Goal: Task Accomplishment & Management: Complete application form

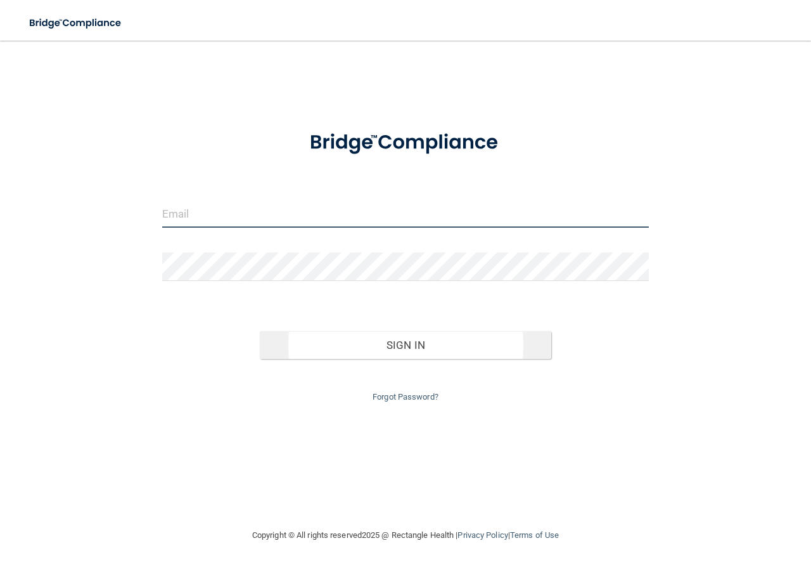
type input "[EMAIL_ADDRESS][DOMAIN_NAME]"
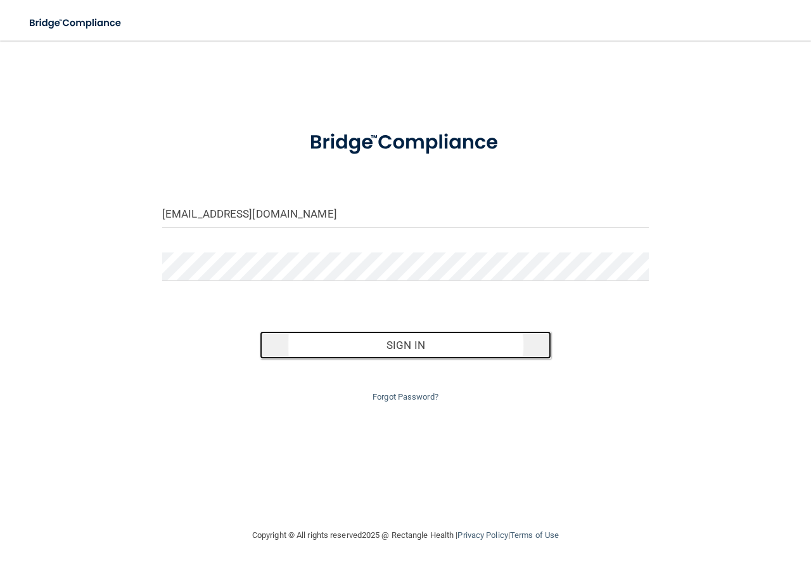
click at [397, 342] on button "Sign In" at bounding box center [406, 345] width 292 height 28
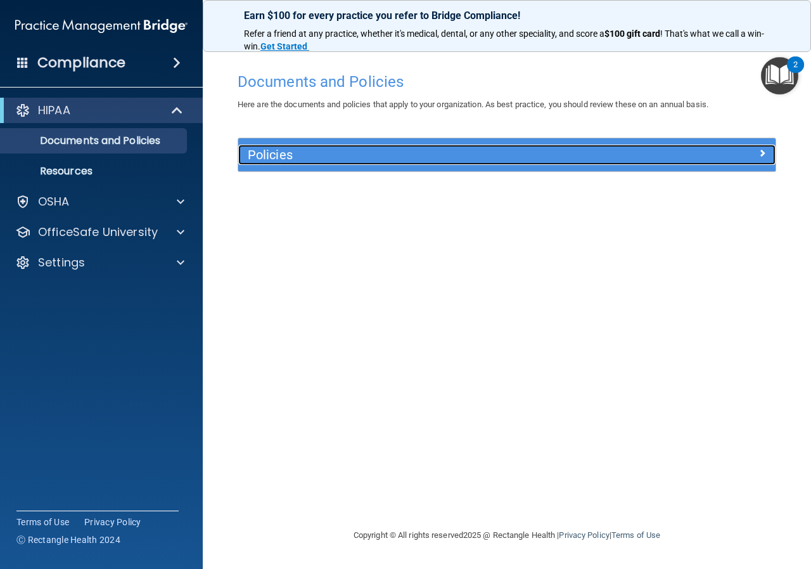
click at [761, 153] on span at bounding box center [763, 152] width 8 height 15
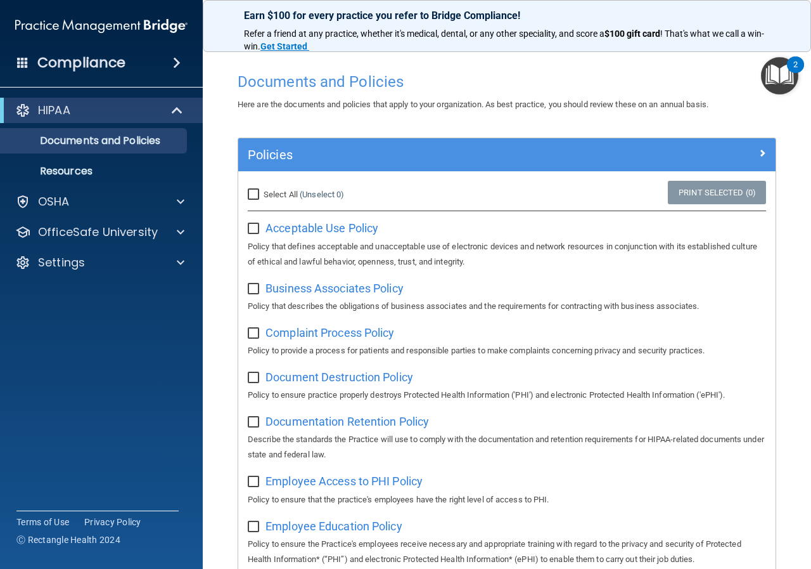
click at [252, 197] on input "Select All (Unselect 0) Unselect All" at bounding box center [255, 195] width 15 height 10
checkbox input "true"
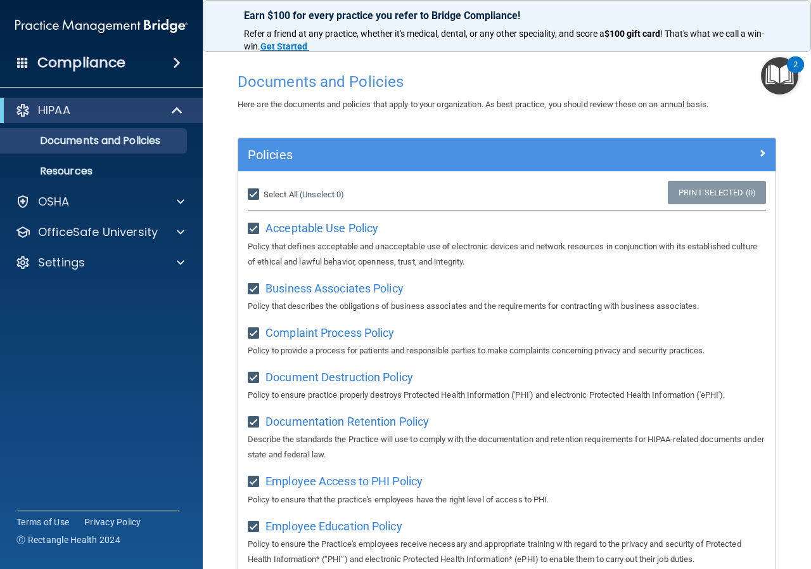
checkbox input "true"
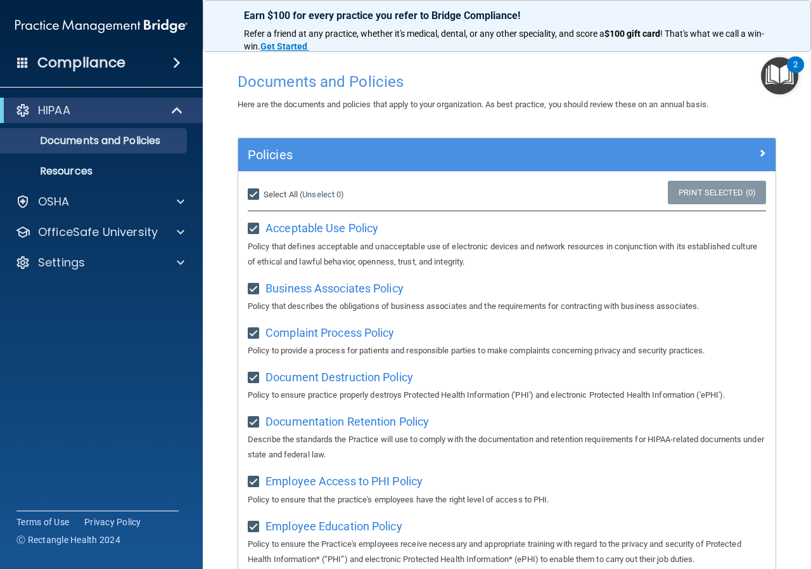
checkbox input "true"
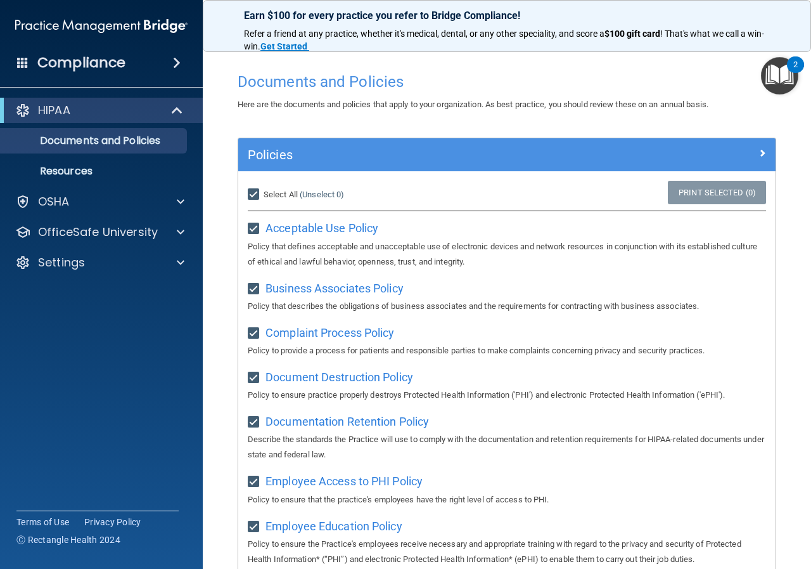
checkbox input "true"
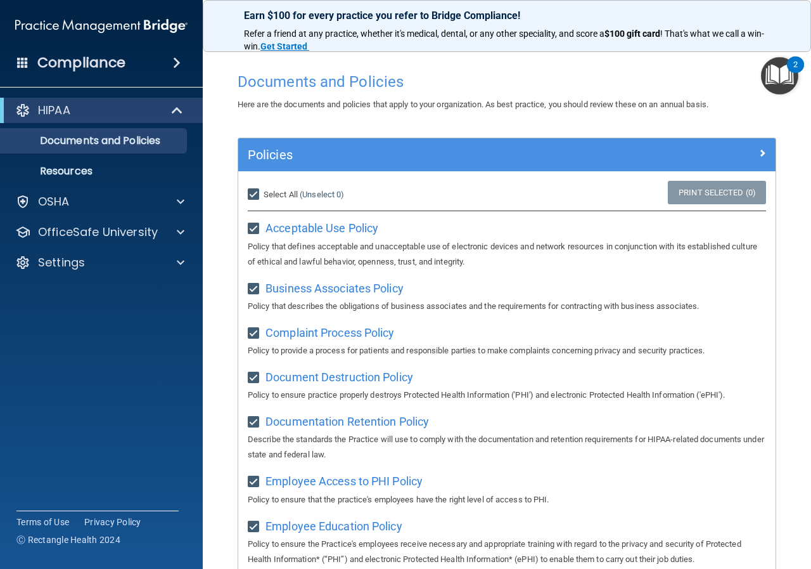
checkbox input "true"
click at [252, 191] on input "Select All (Unselect 21) Unselect All" at bounding box center [255, 195] width 15 height 10
checkbox input "false"
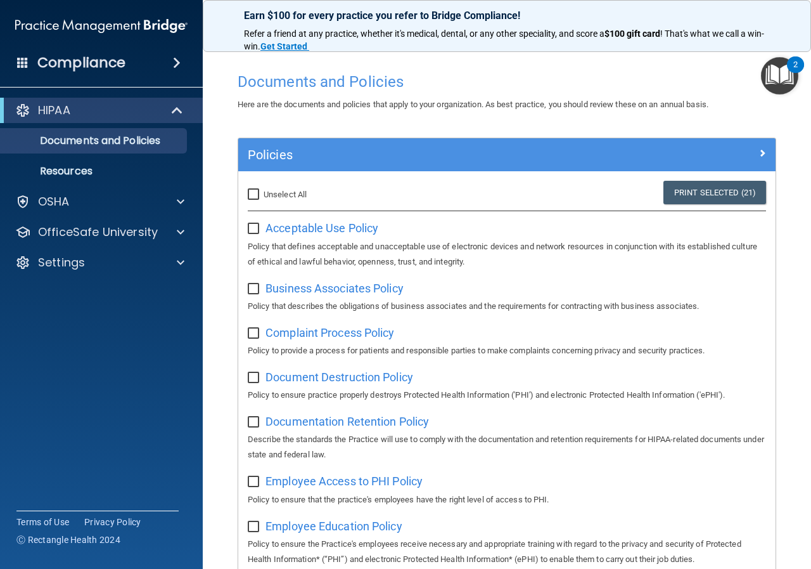
checkbox input "false"
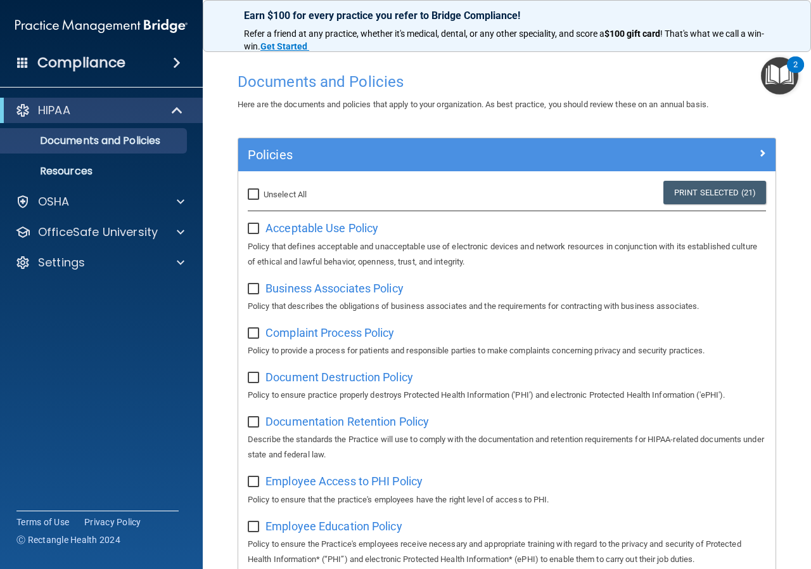
checkbox input "false"
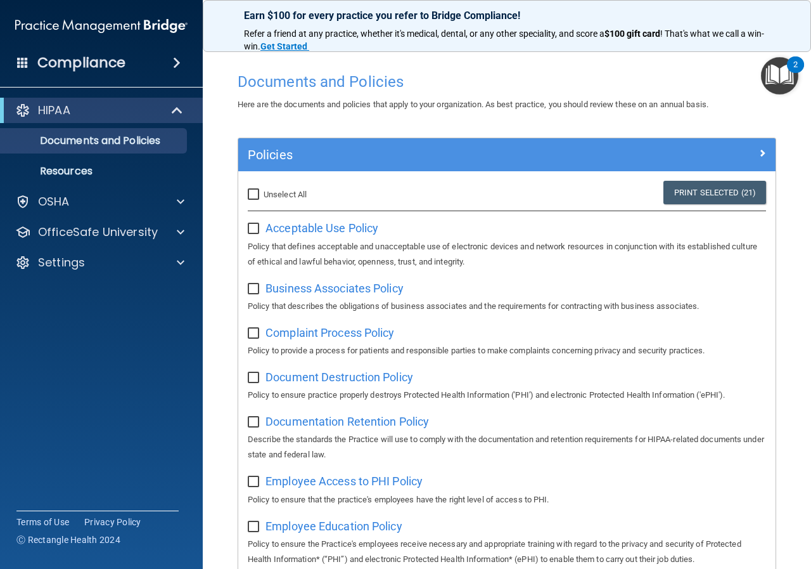
checkbox input "false"
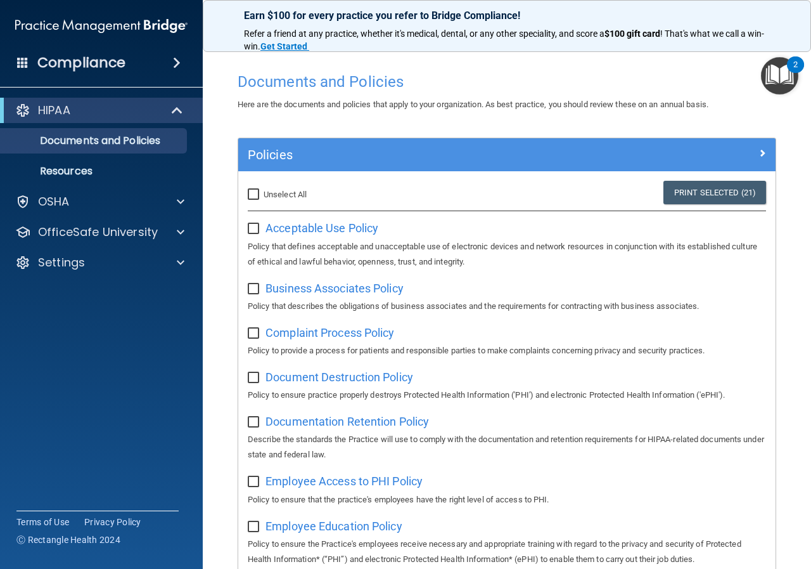
checkbox input "false"
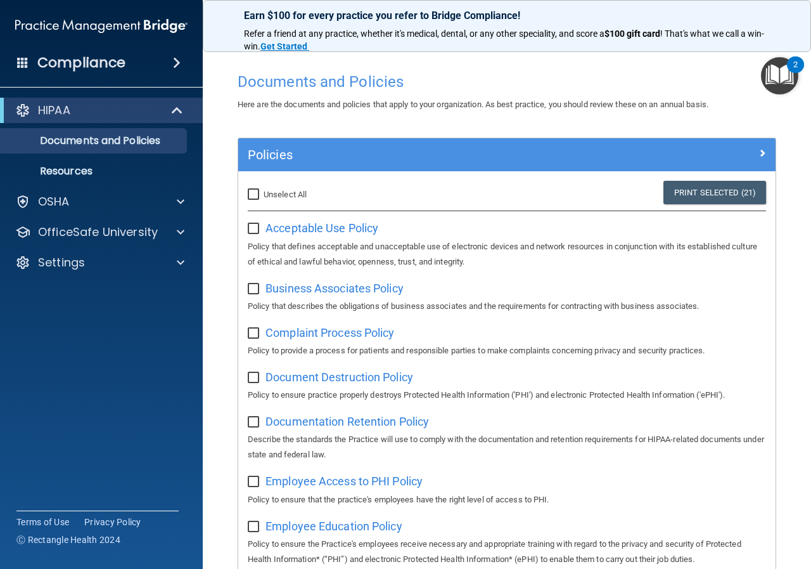
checkbox input "false"
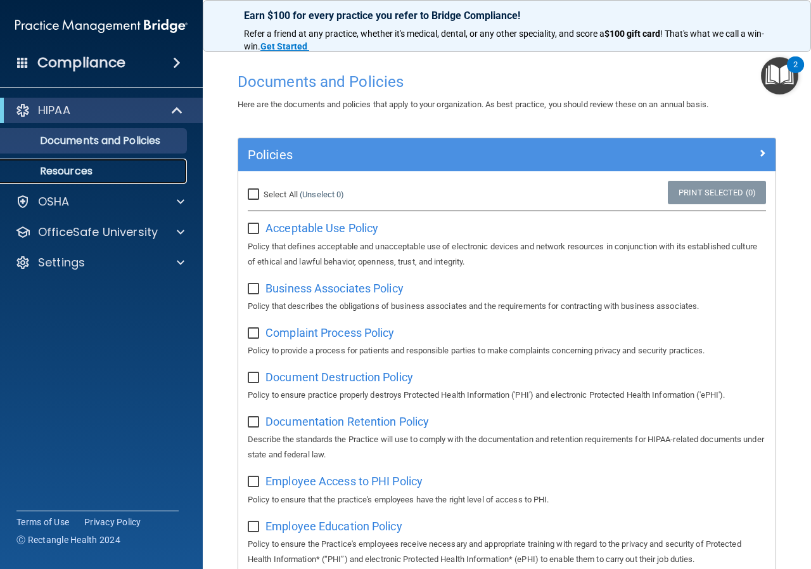
click at [76, 178] on p "Resources" at bounding box center [94, 171] width 173 height 13
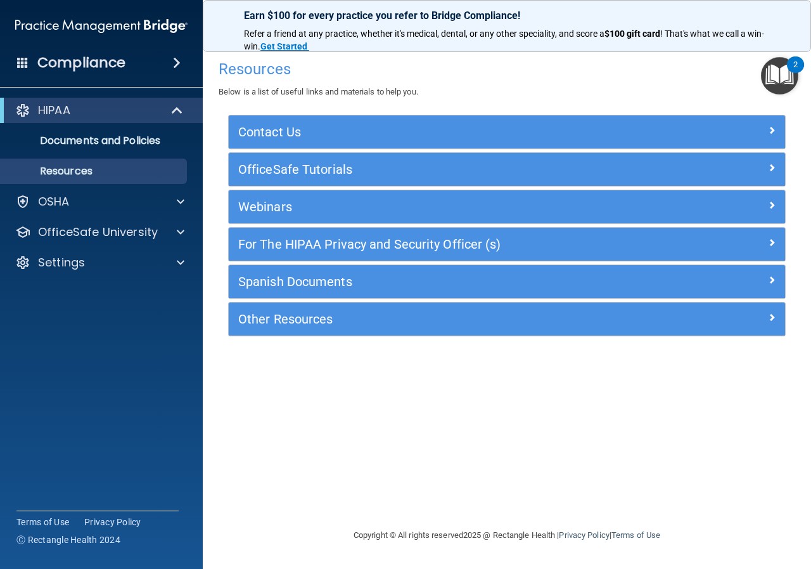
click at [178, 62] on span at bounding box center [177, 62] width 8 height 15
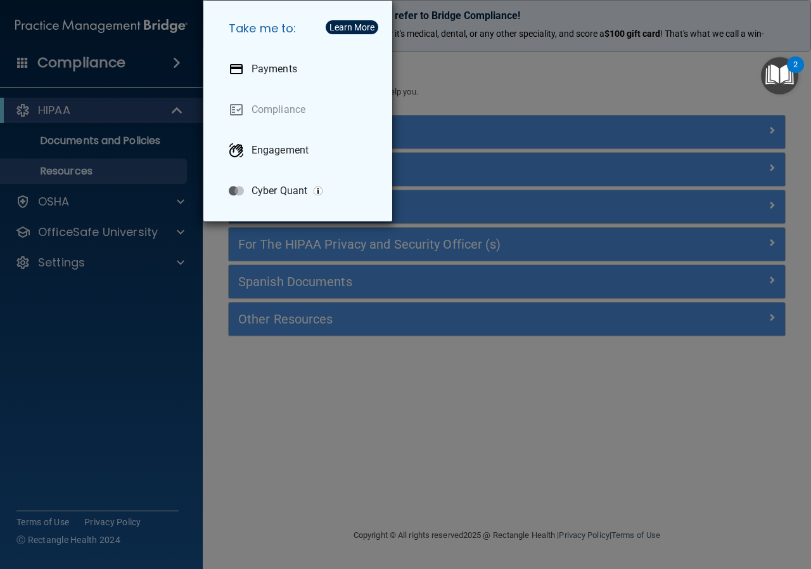
click at [127, 62] on div "Take me to: Payments Compliance Engagement Cyber Quant" at bounding box center [405, 284] width 811 height 569
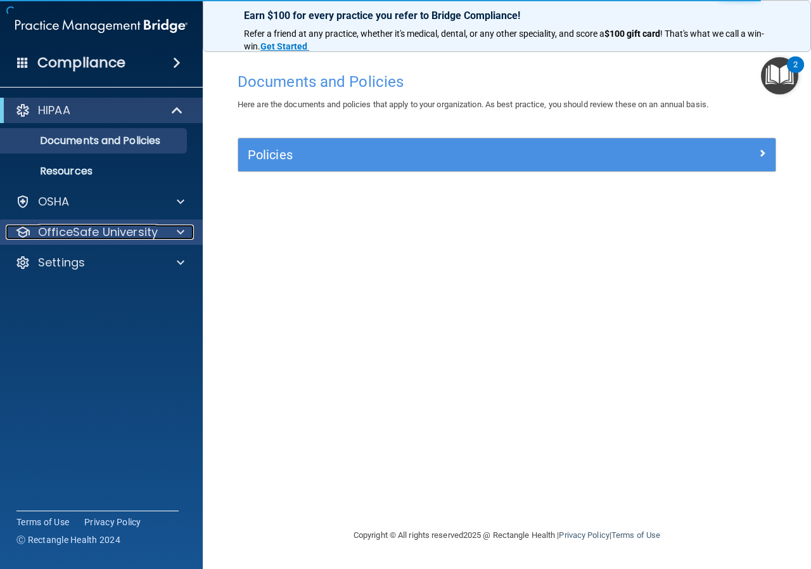
click at [123, 226] on p "OfficeSafe University" at bounding box center [98, 231] width 120 height 15
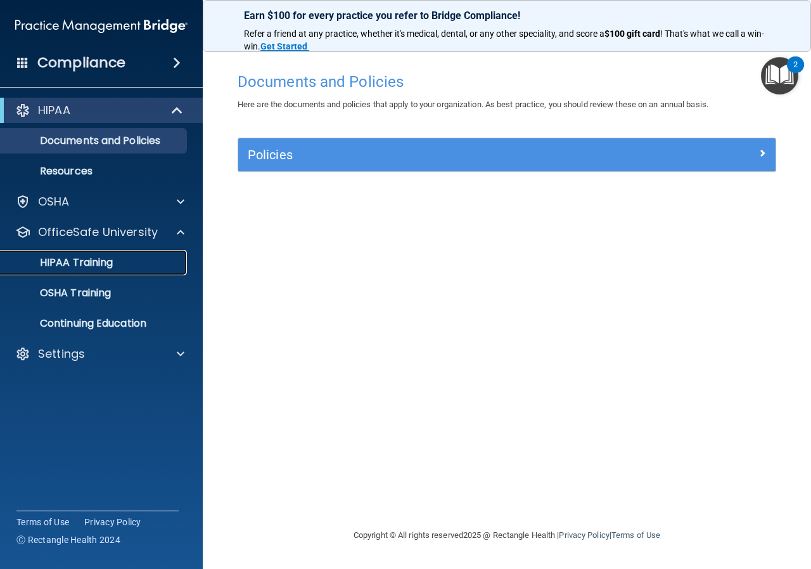
click at [100, 261] on p "HIPAA Training" at bounding box center [60, 262] width 105 height 13
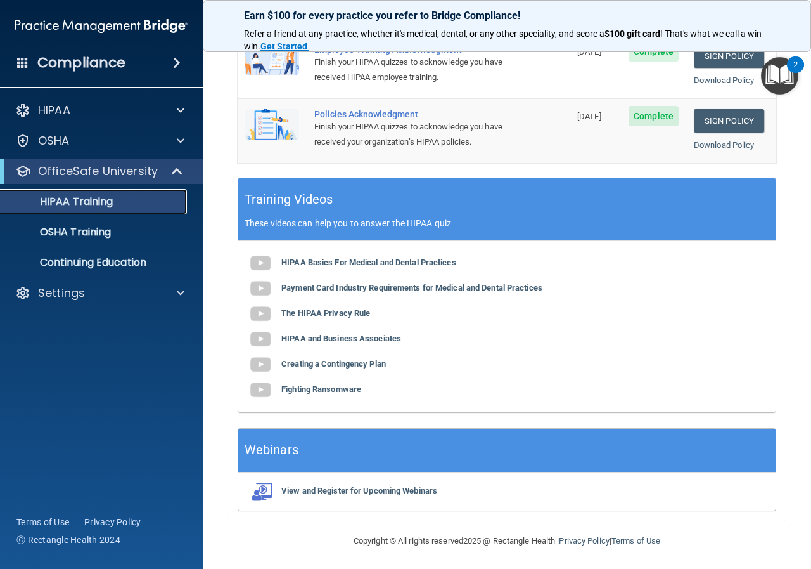
scroll to position [127, 0]
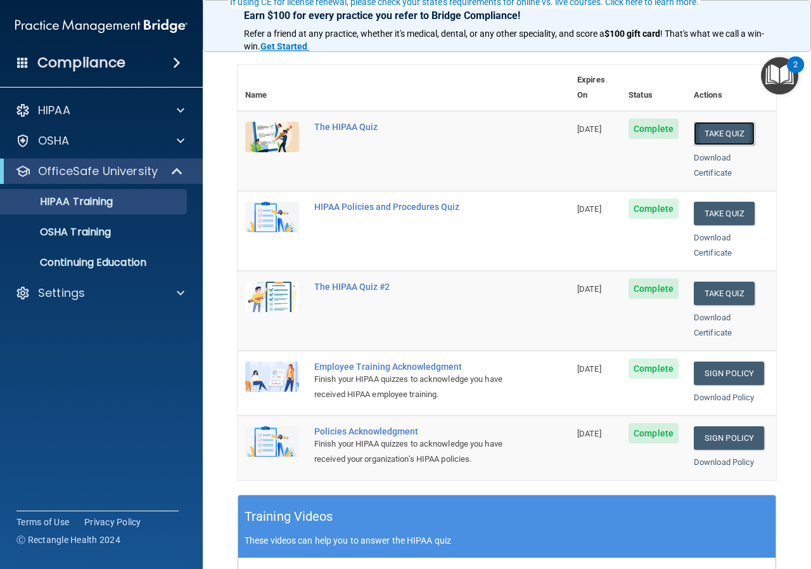
click at [714, 122] on button "Take Quiz" at bounding box center [724, 133] width 61 height 23
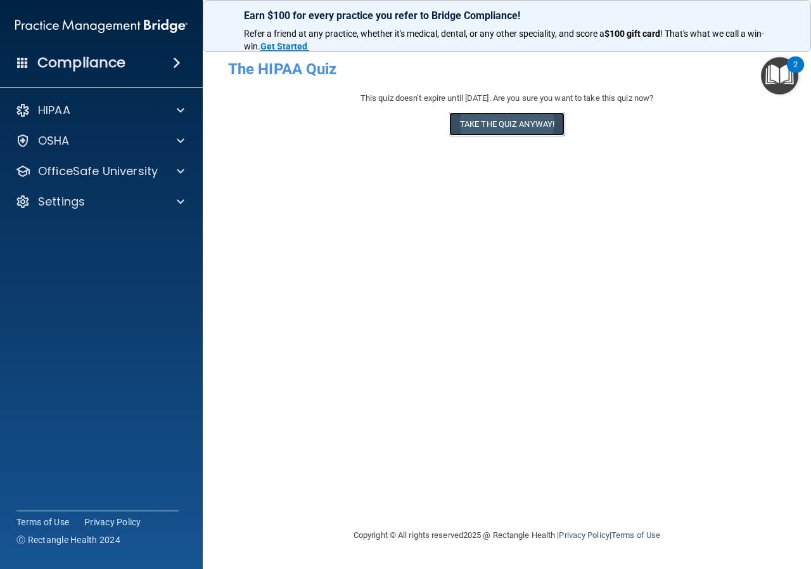
click at [481, 124] on button "Take the quiz anyway!" at bounding box center [506, 123] width 115 height 23
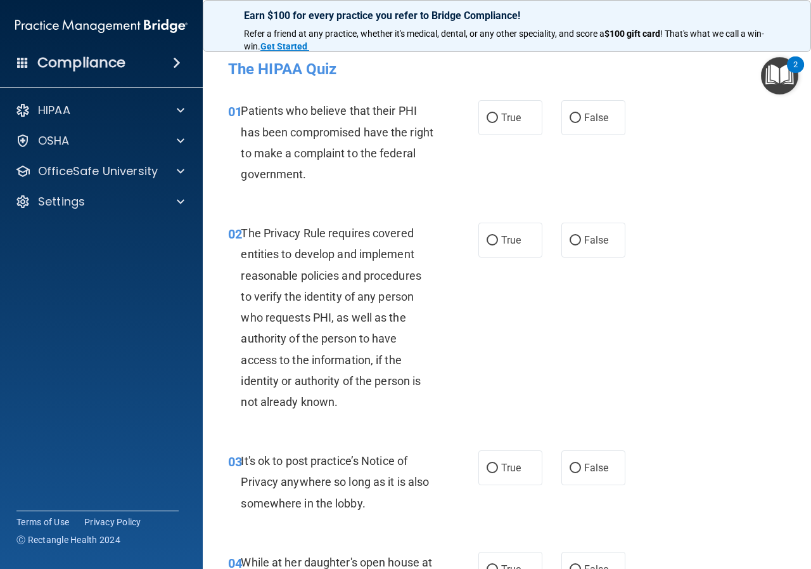
click at [780, 67] on img "Open Resource Center, 2 new notifications" at bounding box center [779, 75] width 37 height 37
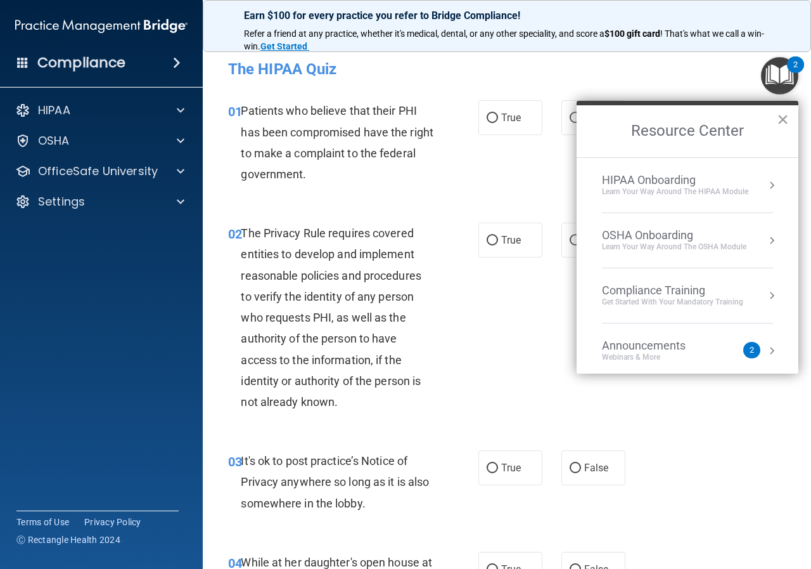
click at [782, 124] on button "×" at bounding box center [783, 119] width 12 height 20
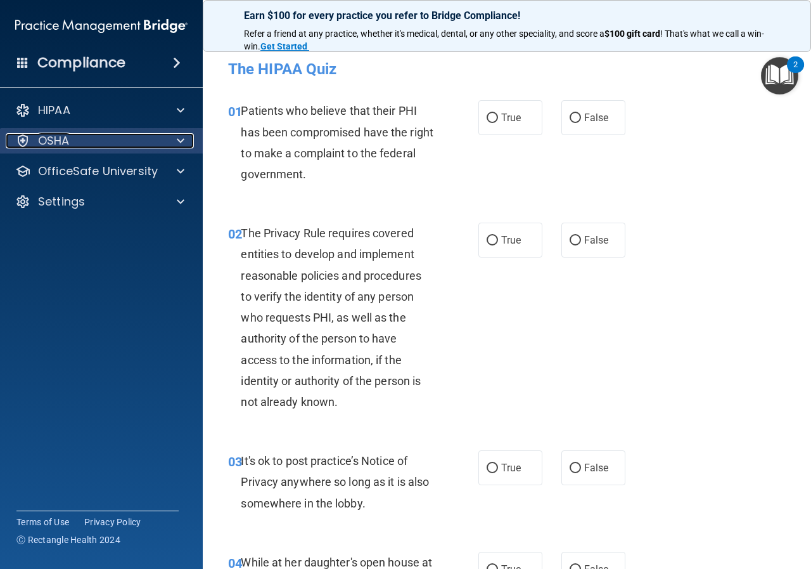
click at [183, 140] on span at bounding box center [181, 140] width 8 height 15
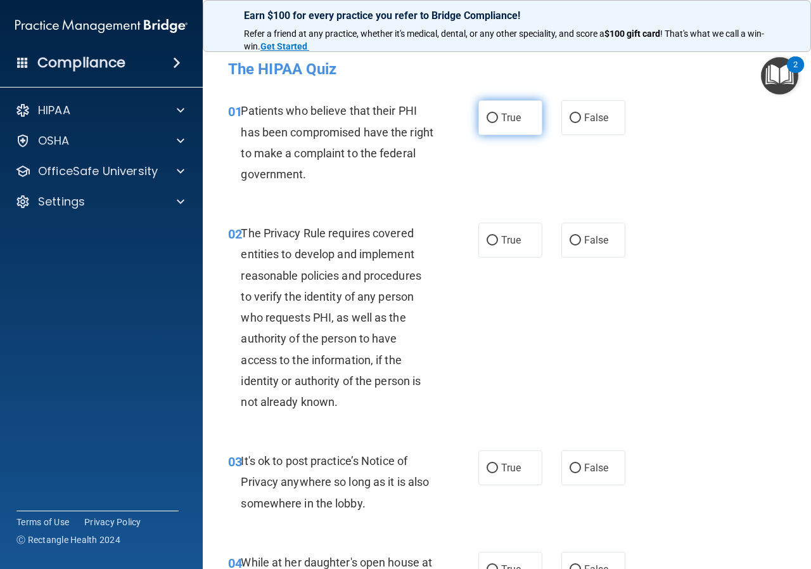
click at [519, 112] on label "True" at bounding box center [511, 117] width 64 height 35
click at [498, 113] on input "True" at bounding box center [492, 118] width 11 height 10
radio input "true"
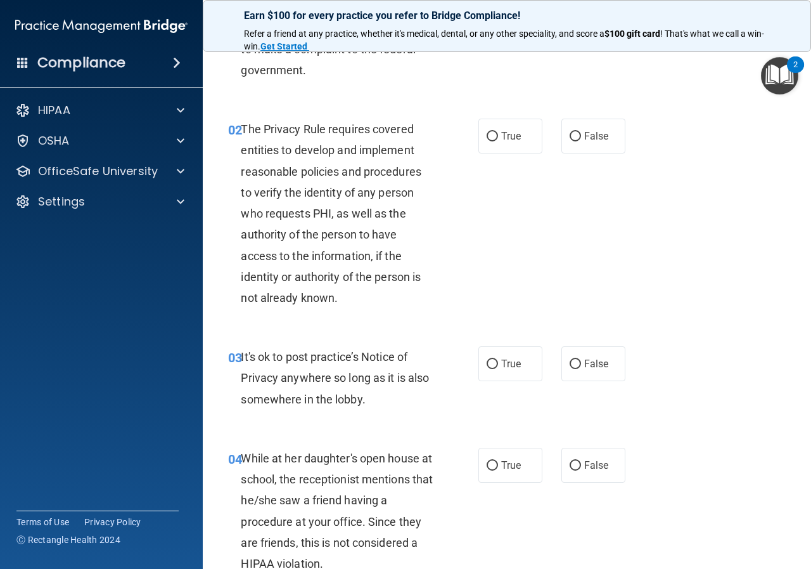
scroll to position [127, 0]
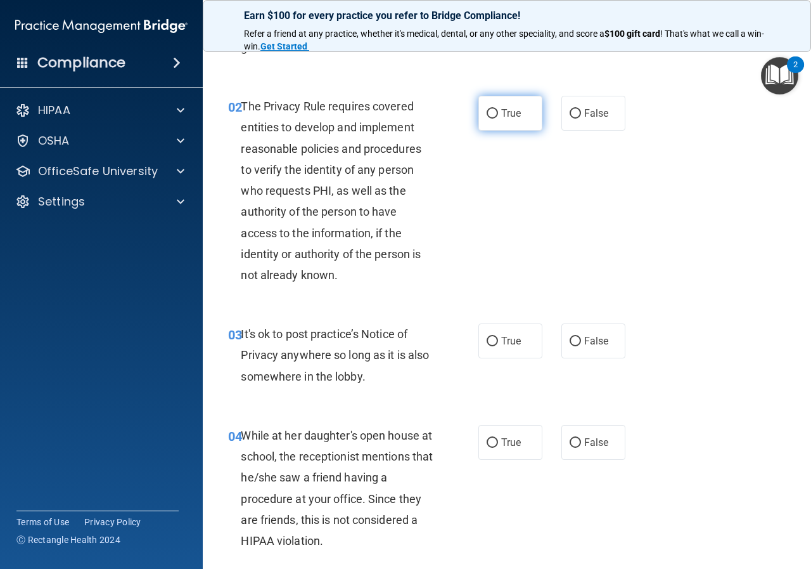
click at [522, 113] on label "True" at bounding box center [511, 113] width 64 height 35
click at [498, 113] on input "True" at bounding box center [492, 114] width 11 height 10
radio input "true"
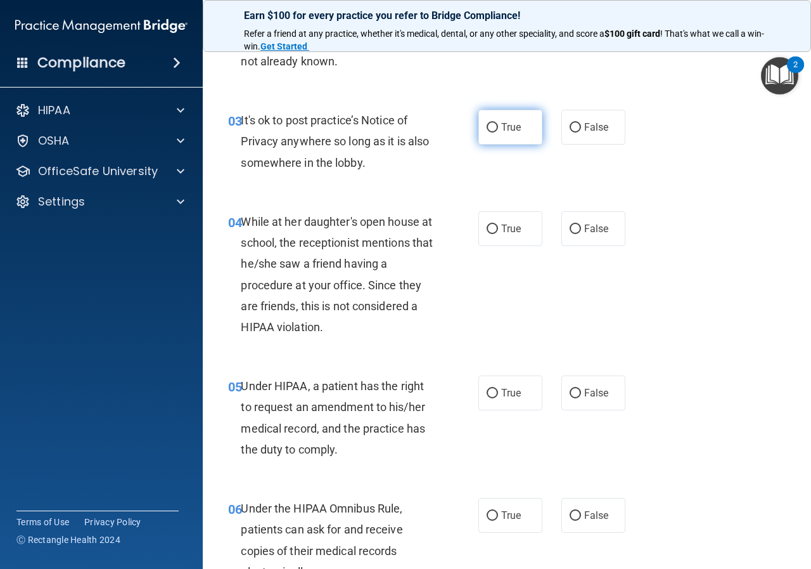
scroll to position [380, 0]
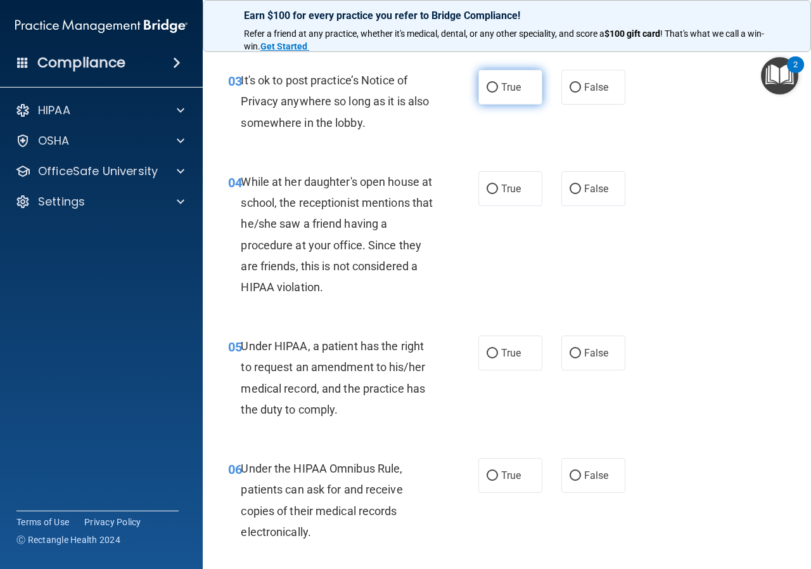
click at [502, 87] on span "True" at bounding box center [511, 87] width 20 height 12
click at [498, 87] on input "True" at bounding box center [492, 88] width 11 height 10
radio input "true"
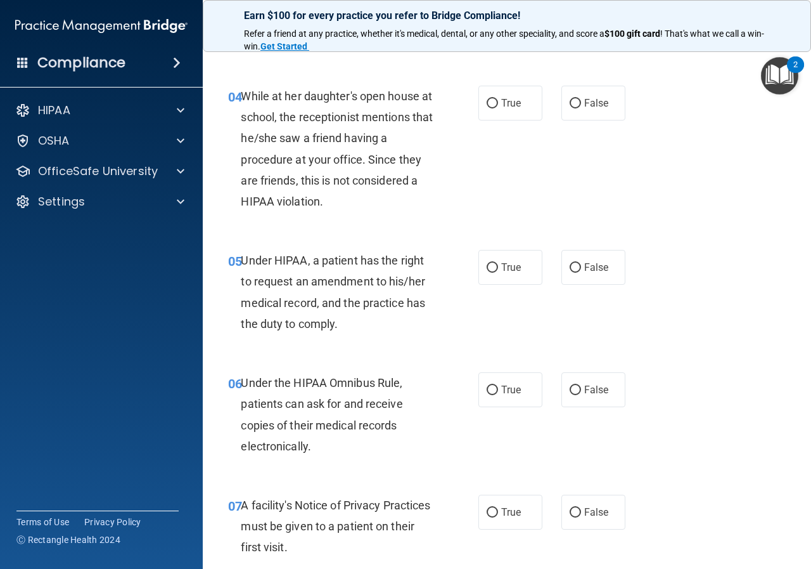
scroll to position [444, 0]
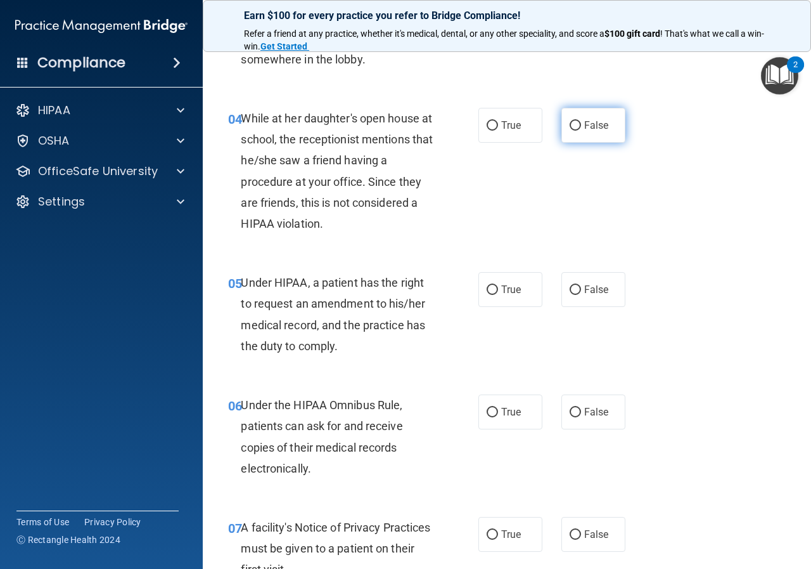
click at [585, 122] on span "False" at bounding box center [597, 125] width 25 height 12
click at [581, 122] on input "False" at bounding box center [575, 126] width 11 height 10
radio input "true"
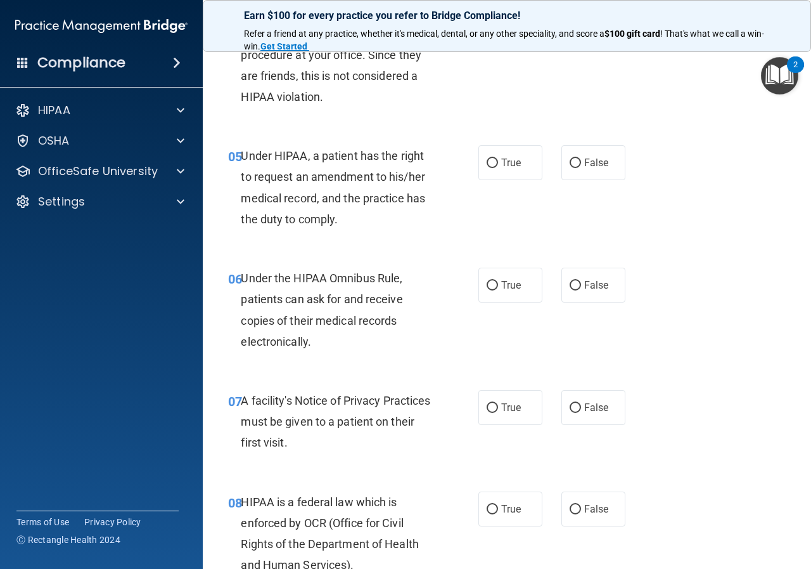
scroll to position [634, 0]
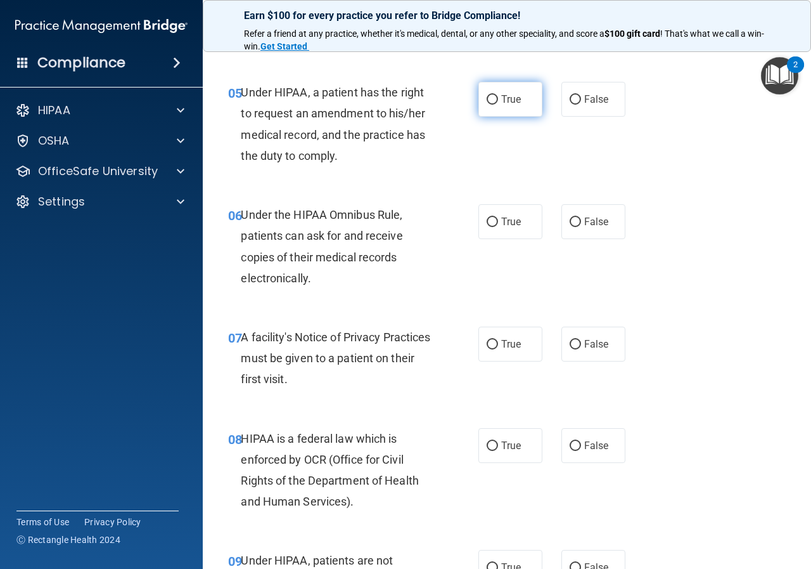
click at [487, 102] on input "True" at bounding box center [492, 100] width 11 height 10
radio input "true"
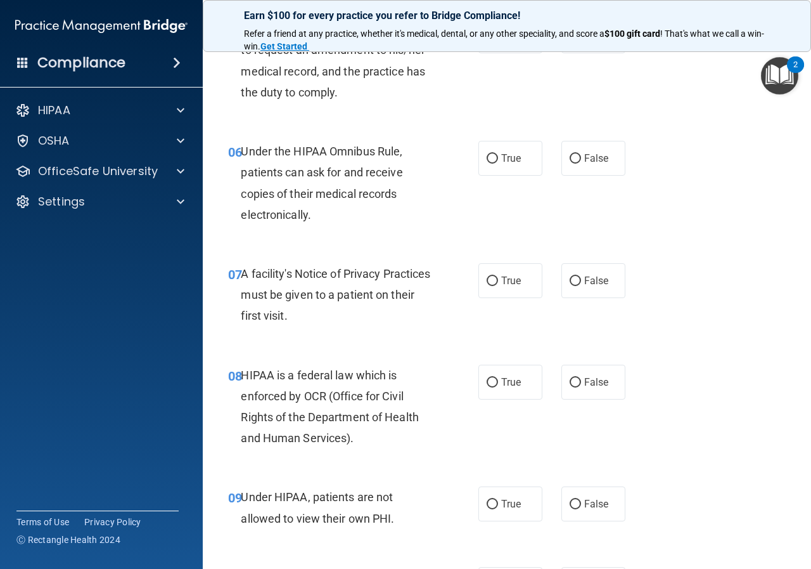
scroll to position [761, 0]
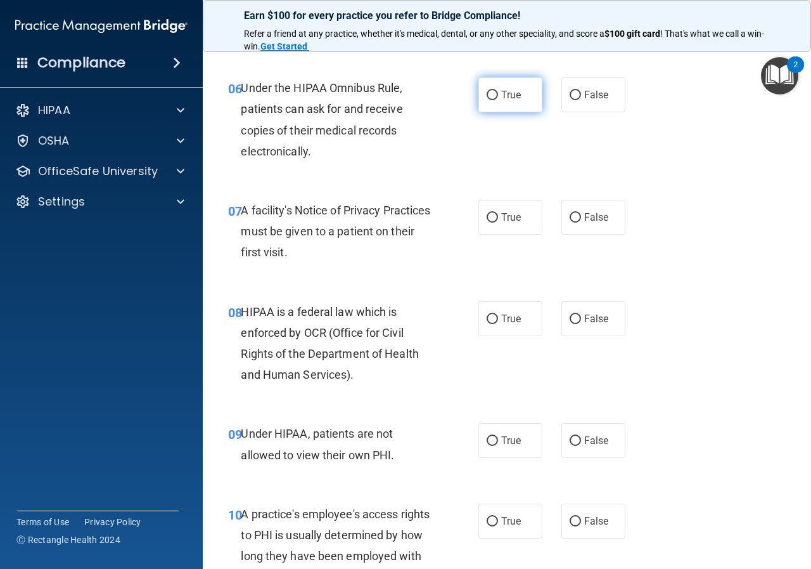
click at [503, 103] on label "True" at bounding box center [511, 94] width 64 height 35
click at [498, 100] on input "True" at bounding box center [492, 96] width 11 height 10
radio input "true"
click at [503, 103] on label "True" at bounding box center [511, 94] width 64 height 35
click at [498, 100] on input "True" at bounding box center [492, 96] width 11 height 10
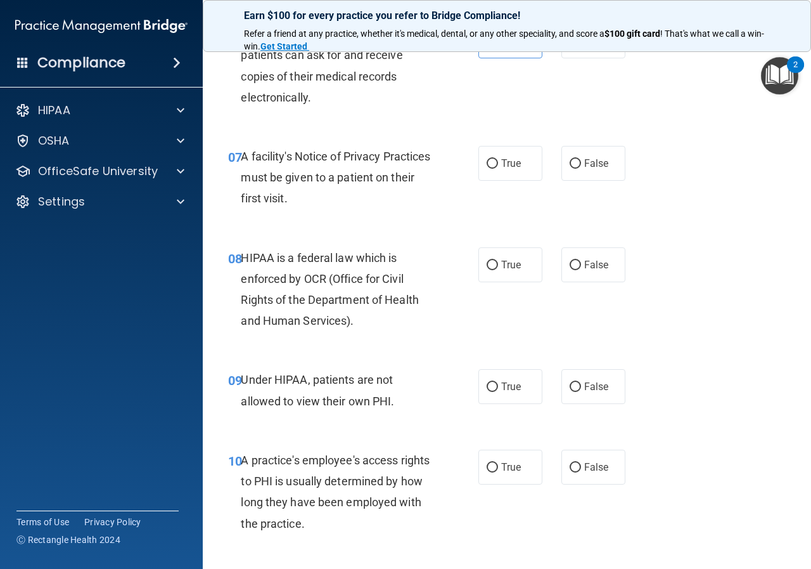
scroll to position [888, 0]
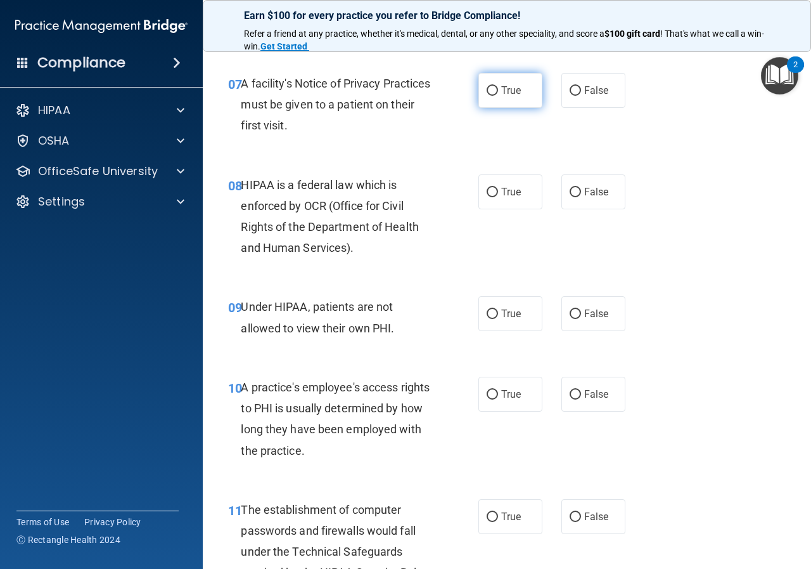
click at [499, 100] on label "True" at bounding box center [511, 90] width 64 height 35
click at [498, 96] on input "True" at bounding box center [492, 91] width 11 height 10
radio input "true"
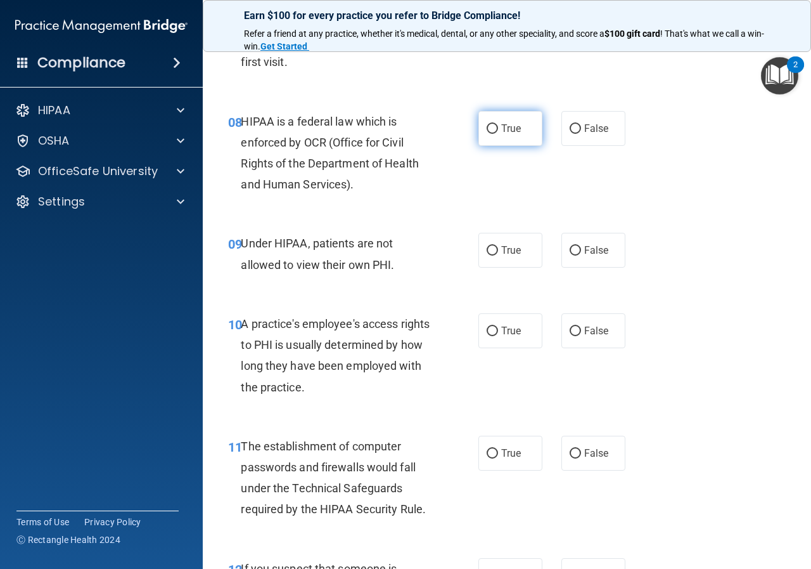
click at [495, 138] on label "True" at bounding box center [511, 128] width 64 height 35
click at [495, 134] on input "True" at bounding box center [492, 129] width 11 height 10
radio input "true"
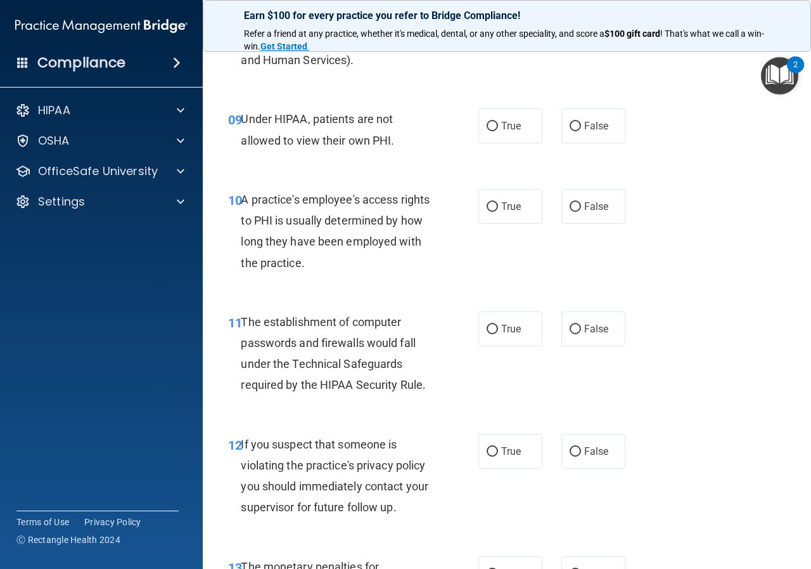
scroll to position [1078, 0]
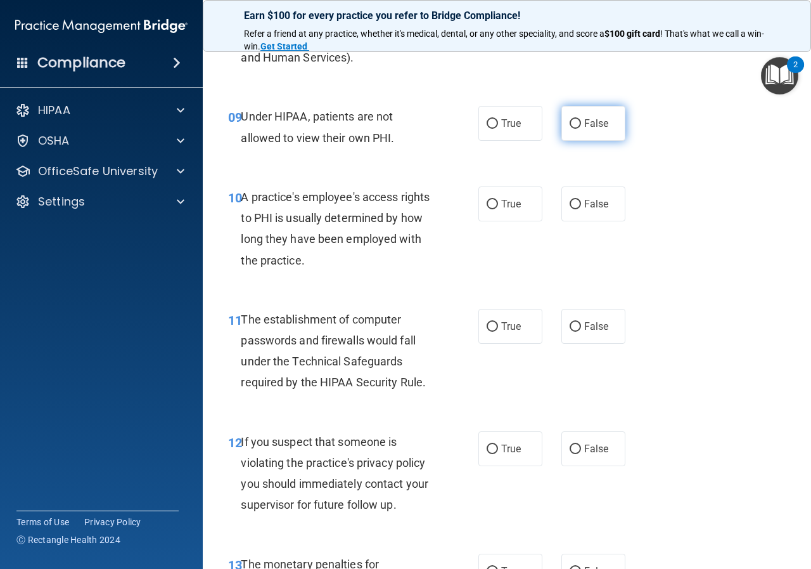
click at [600, 126] on span "False" at bounding box center [597, 123] width 25 height 12
click at [581, 126] on input "False" at bounding box center [575, 124] width 11 height 10
radio input "true"
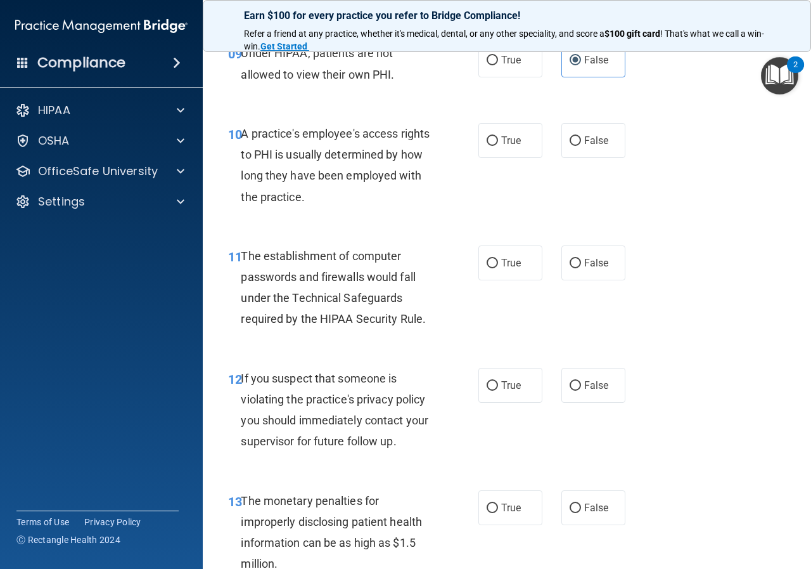
scroll to position [1205, 0]
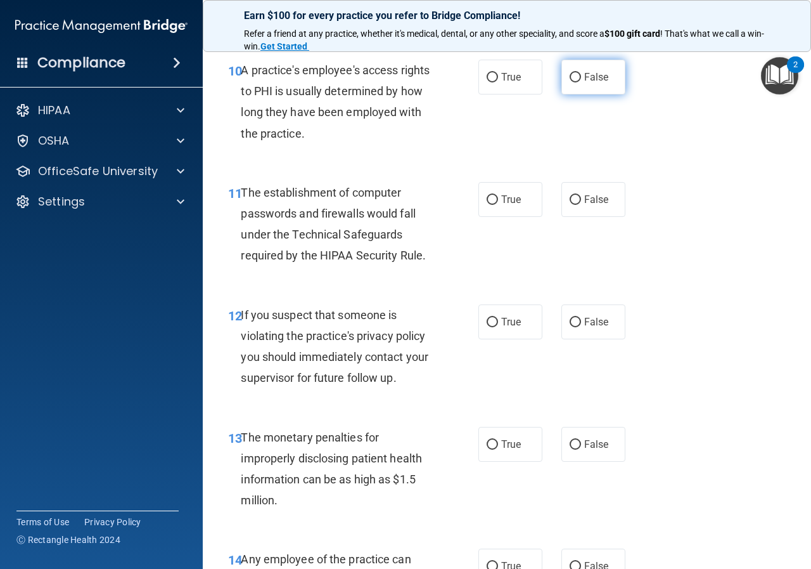
click at [567, 92] on label "False" at bounding box center [594, 77] width 64 height 35
click at [570, 82] on input "False" at bounding box center [575, 78] width 11 height 10
radio input "true"
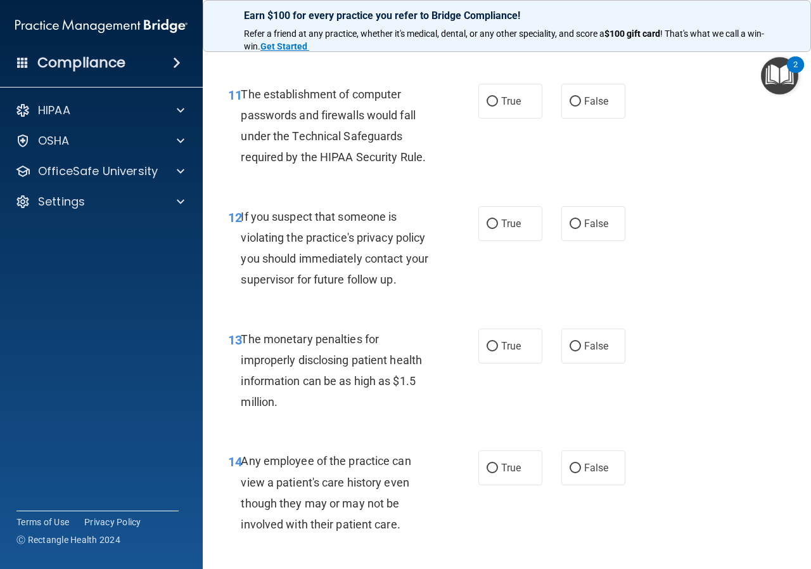
scroll to position [1331, 0]
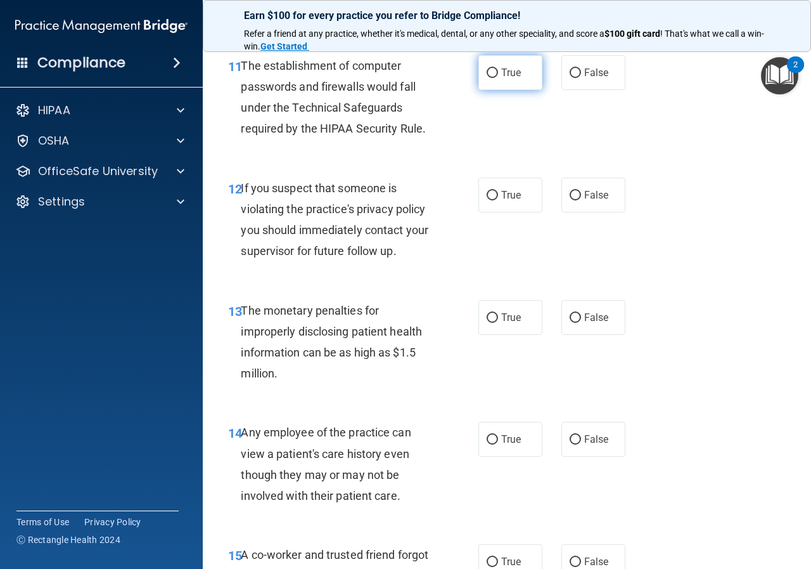
click at [504, 72] on span "True" at bounding box center [511, 73] width 20 height 12
click at [498, 72] on input "True" at bounding box center [492, 73] width 11 height 10
radio input "true"
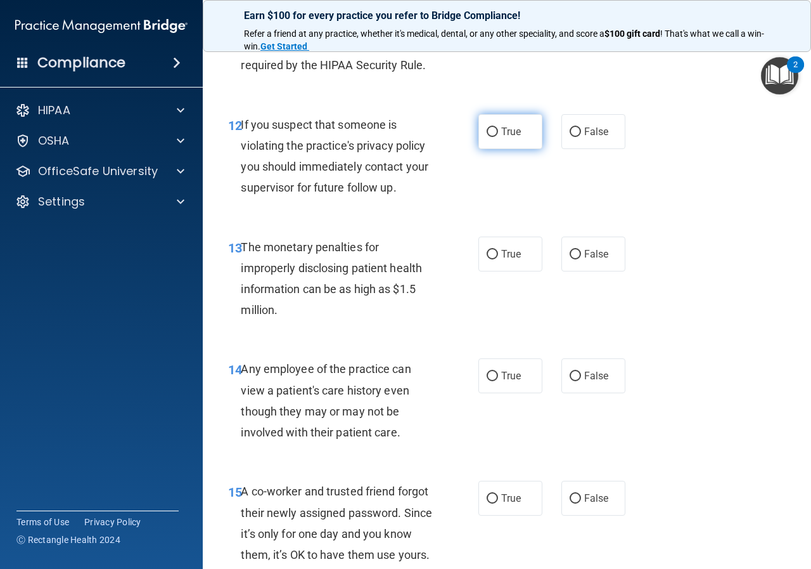
click at [492, 129] on input "True" at bounding box center [492, 132] width 11 height 10
radio input "true"
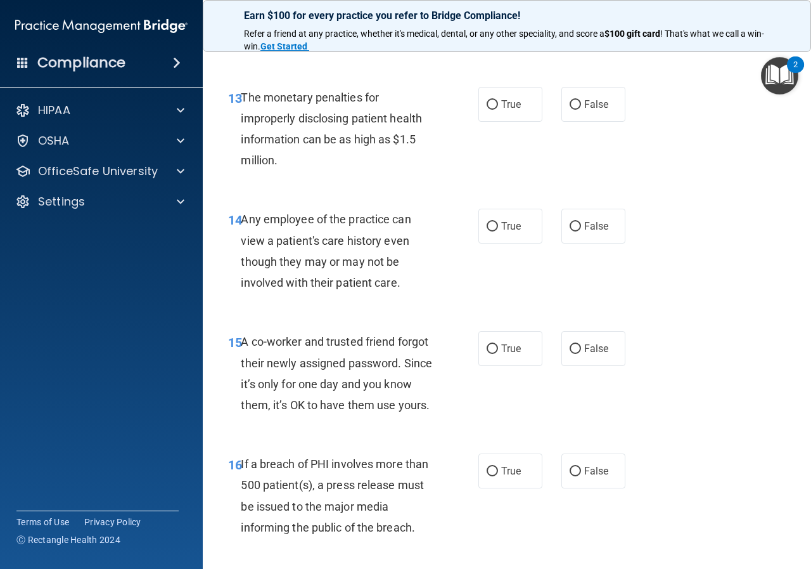
scroll to position [1522, 0]
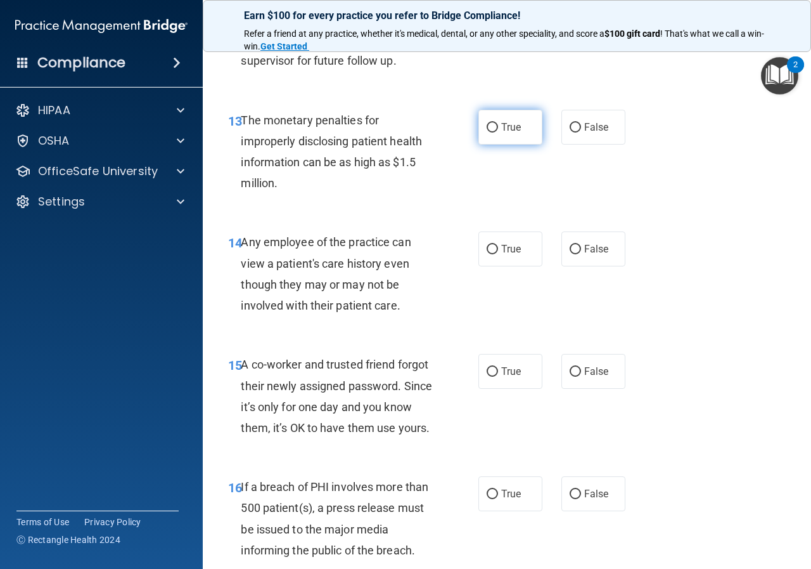
click at [491, 123] on input "True" at bounding box center [492, 128] width 11 height 10
radio input "true"
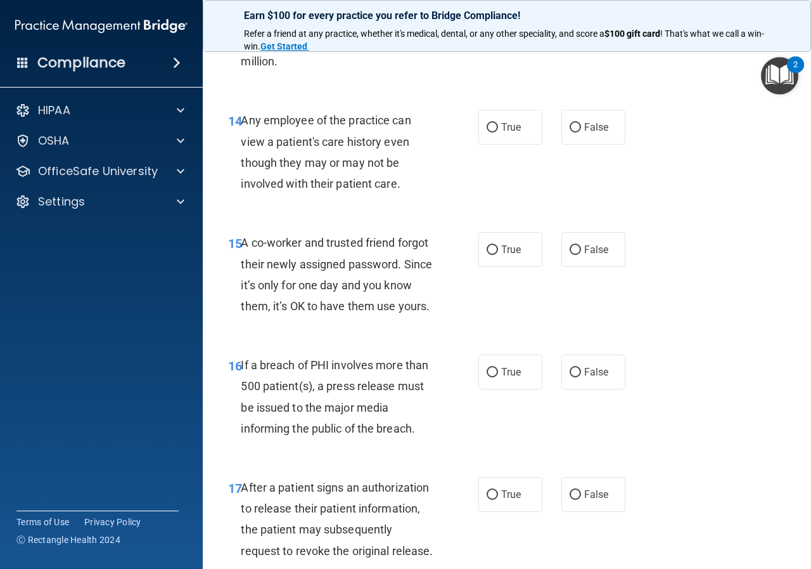
scroll to position [1648, 0]
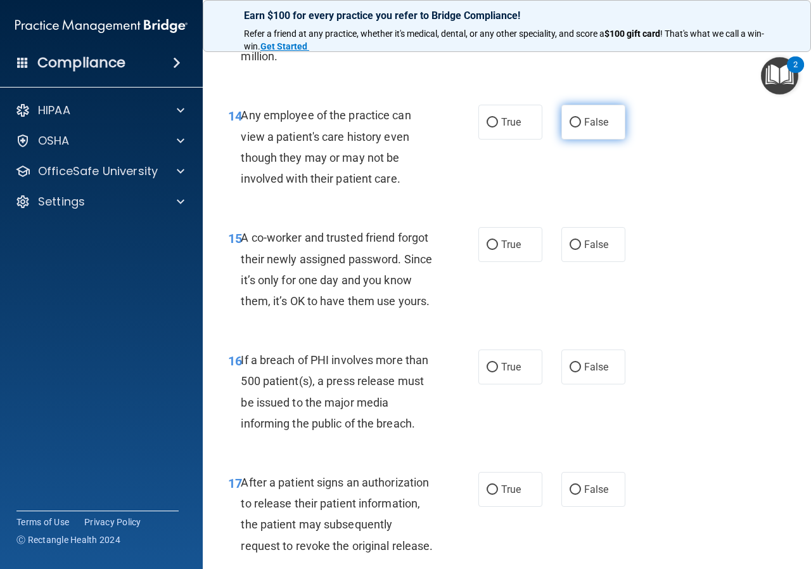
click at [578, 122] on label "False" at bounding box center [594, 122] width 64 height 35
click at [578, 122] on input "False" at bounding box center [575, 123] width 11 height 10
radio input "true"
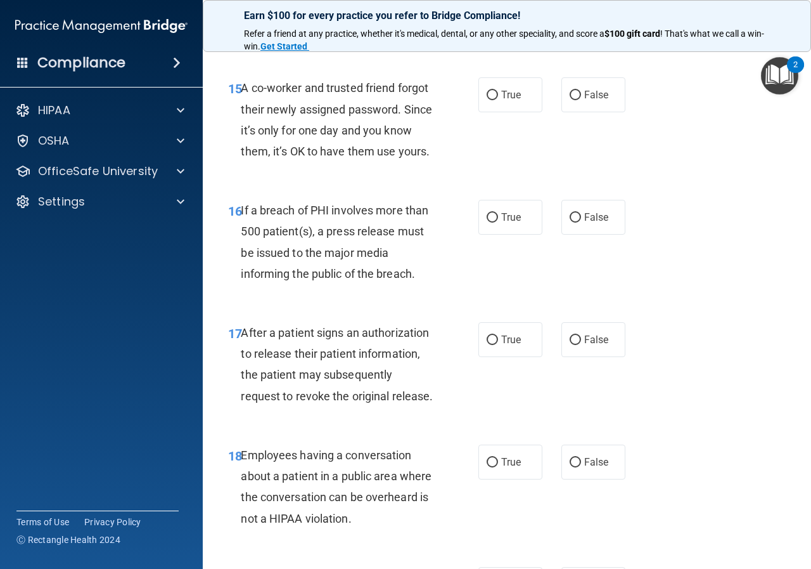
scroll to position [1775, 0]
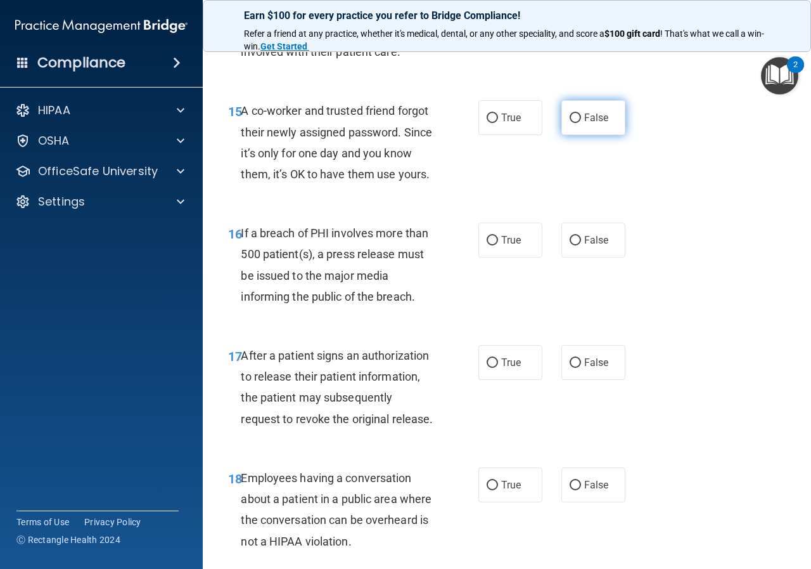
click at [574, 113] on input "False" at bounding box center [575, 118] width 11 height 10
radio input "true"
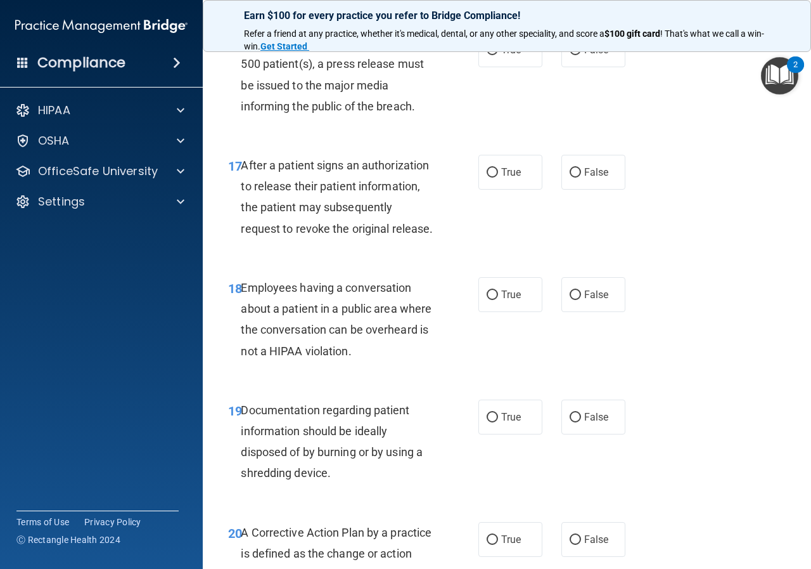
scroll to position [1902, 0]
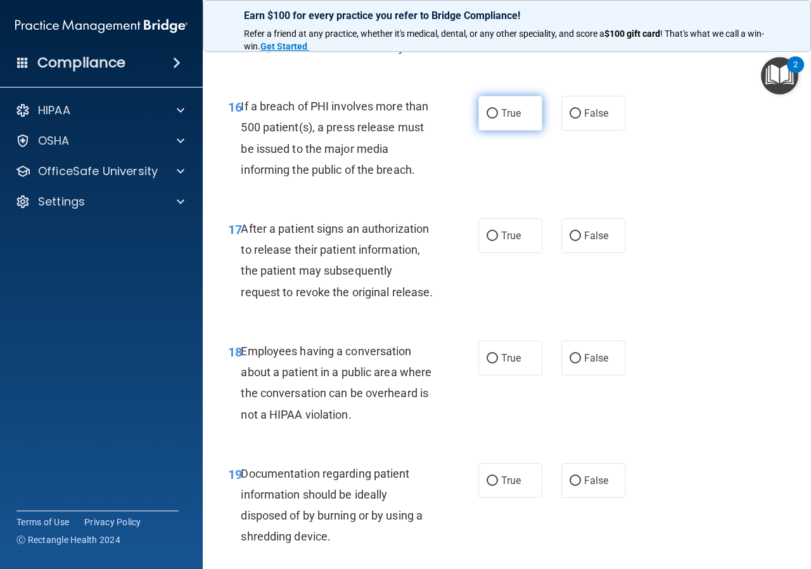
click at [533, 131] on label "True" at bounding box center [511, 113] width 64 height 35
click at [498, 119] on input "True" at bounding box center [492, 114] width 11 height 10
radio input "true"
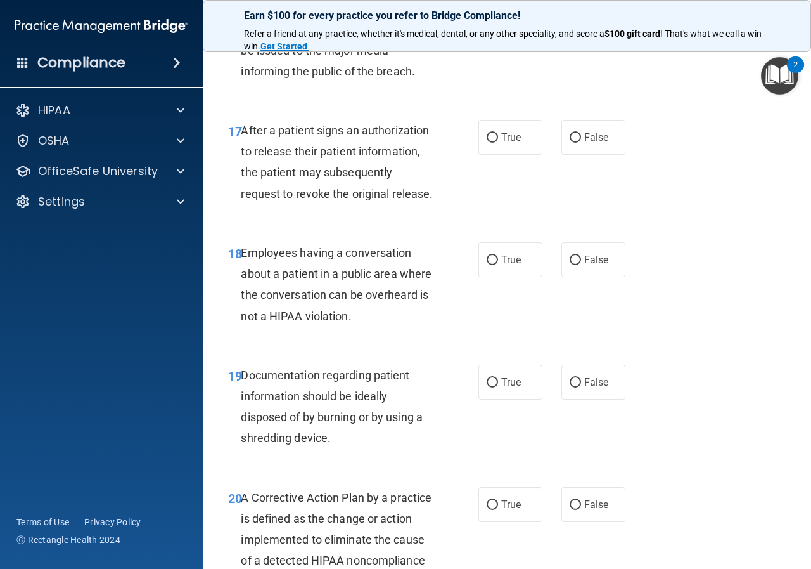
scroll to position [2029, 0]
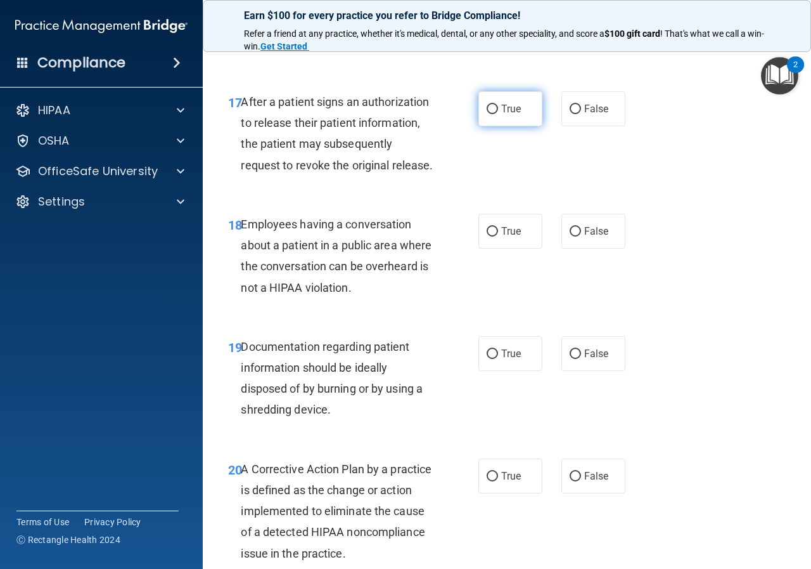
click at [508, 115] on span "True" at bounding box center [511, 109] width 20 height 12
click at [498, 114] on input "True" at bounding box center [492, 110] width 11 height 10
radio input "true"
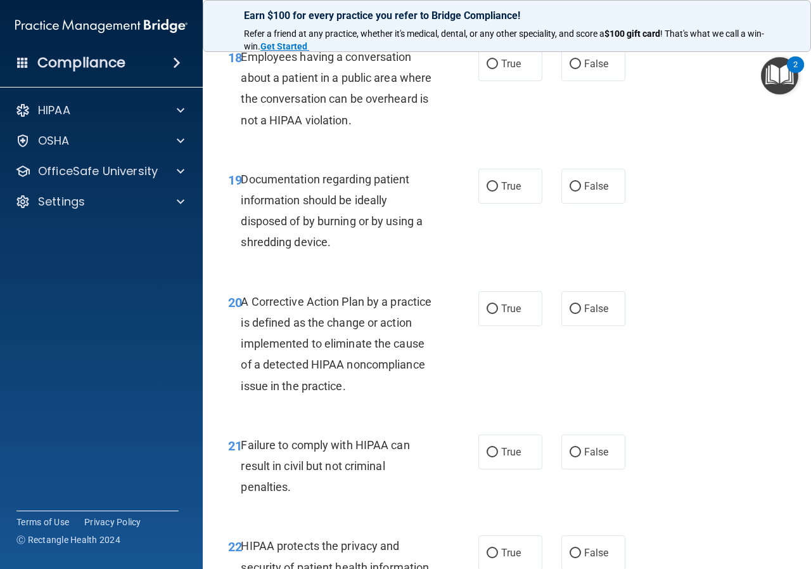
scroll to position [2219, 0]
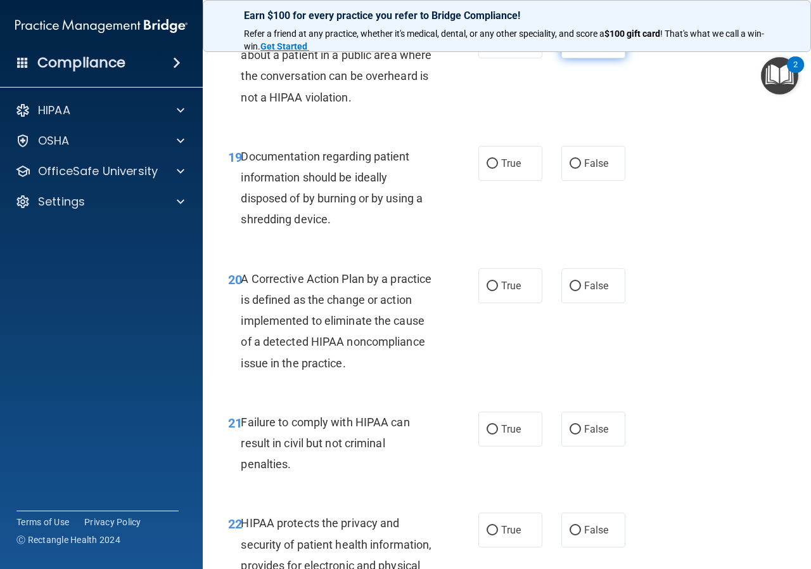
click at [572, 46] on input "False" at bounding box center [575, 42] width 11 height 10
radio input "true"
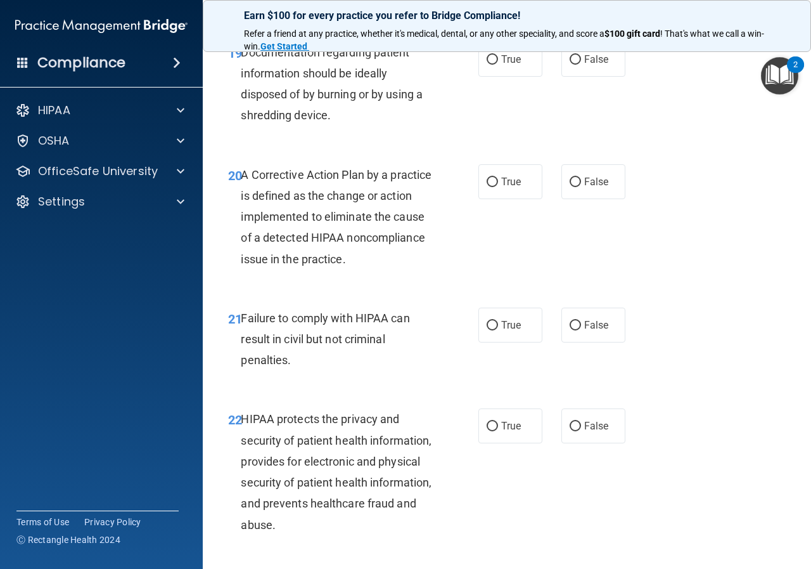
scroll to position [2346, 0]
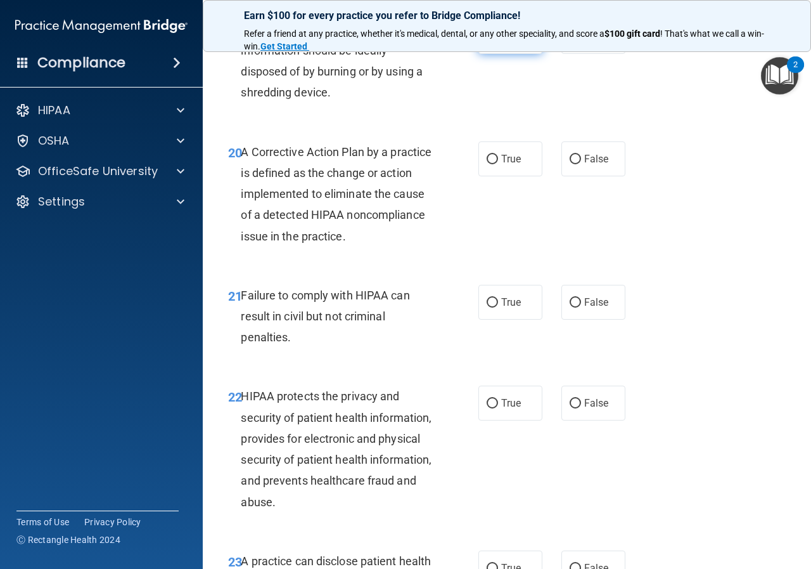
click at [515, 42] on span "True" at bounding box center [511, 36] width 20 height 12
click at [498, 42] on input "True" at bounding box center [492, 37] width 11 height 10
radio input "true"
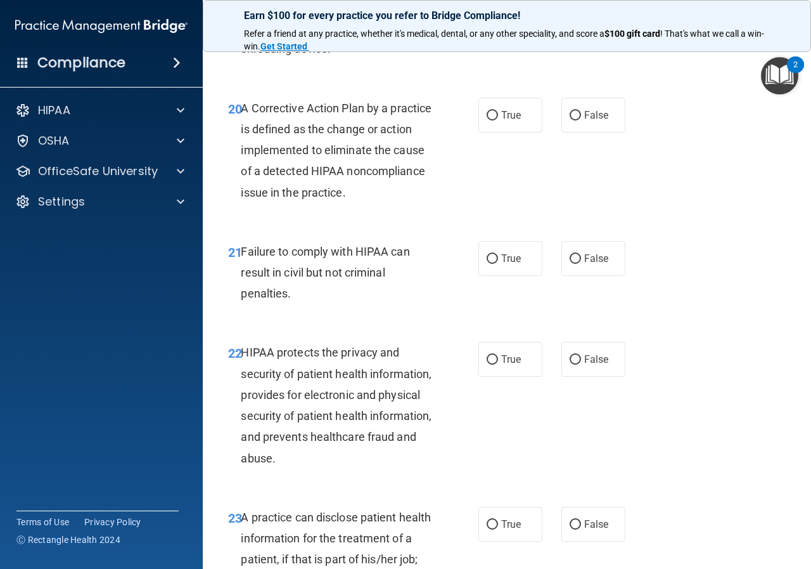
scroll to position [2472, 0]
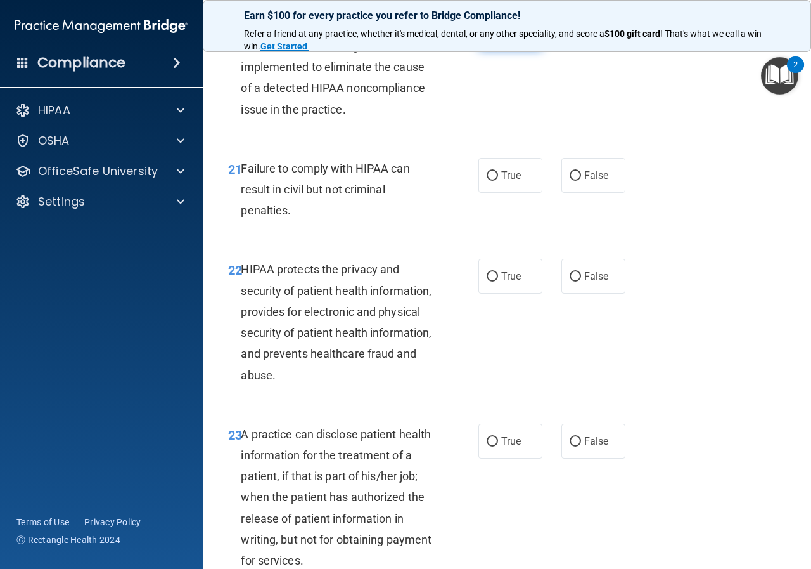
click at [515, 38] on span "True" at bounding box center [511, 32] width 20 height 12
click at [498, 37] on input "True" at bounding box center [492, 33] width 11 height 10
radio input "true"
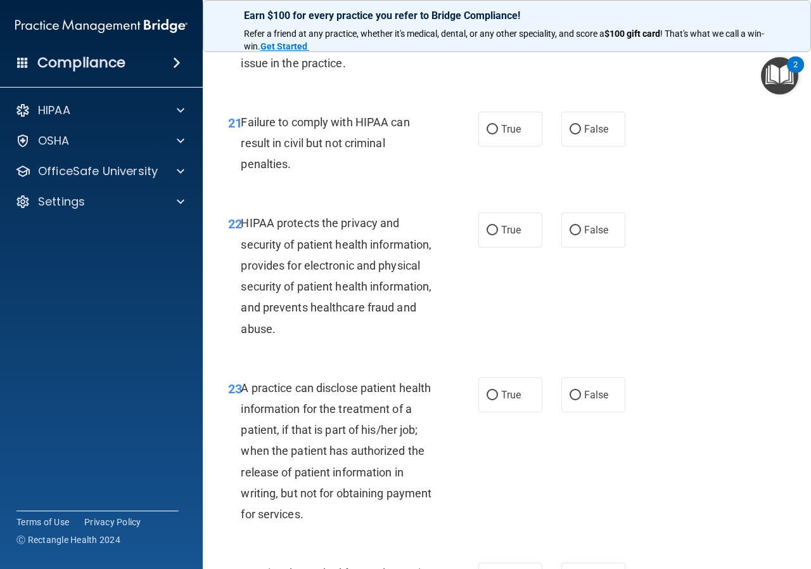
scroll to position [2599, 0]
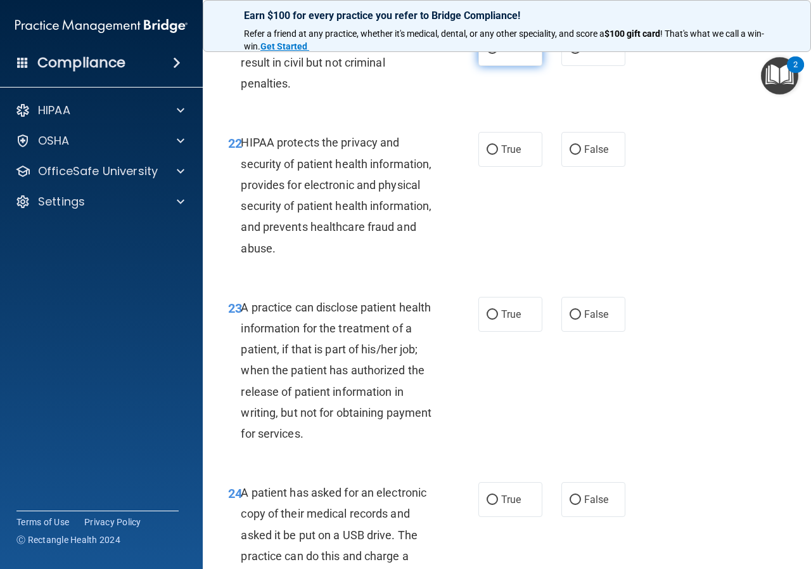
click at [492, 66] on label "True" at bounding box center [511, 48] width 64 height 35
click at [492, 54] on input "True" at bounding box center [492, 49] width 11 height 10
radio input "true"
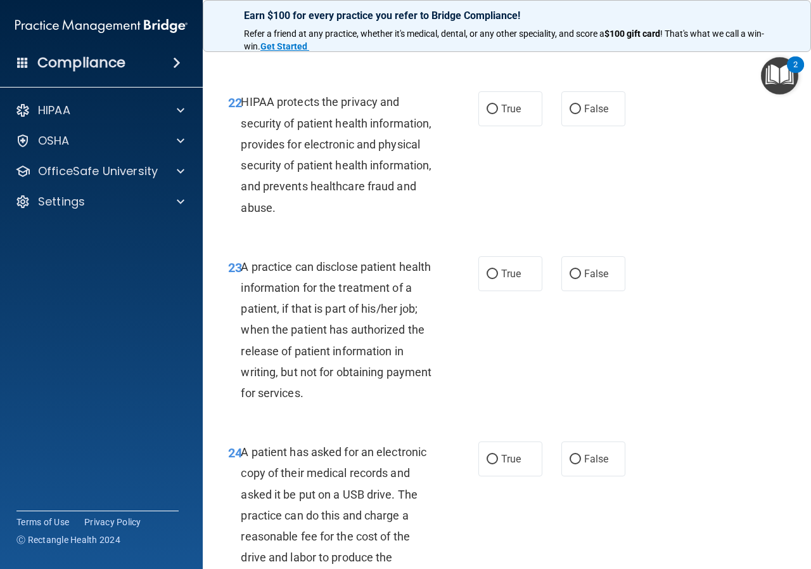
scroll to position [2663, 0]
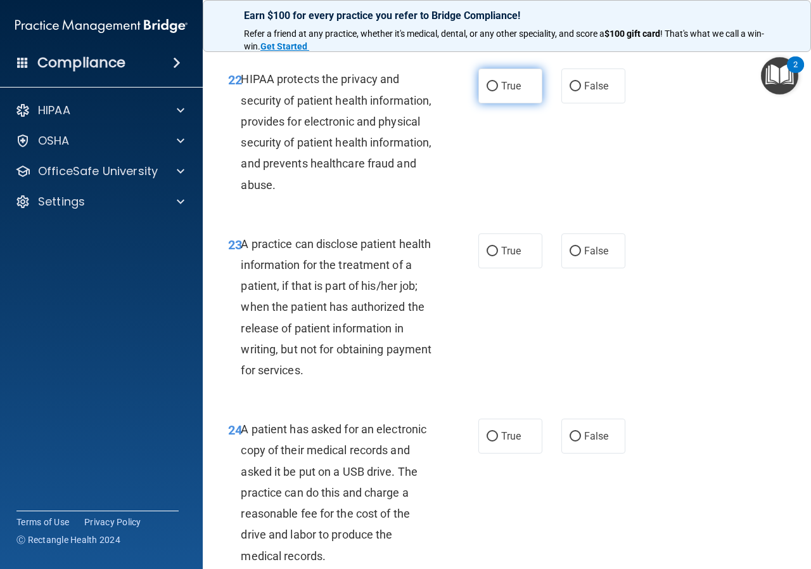
click at [486, 103] on label "True" at bounding box center [511, 85] width 64 height 35
click at [487, 91] on input "True" at bounding box center [492, 87] width 11 height 10
radio input "true"
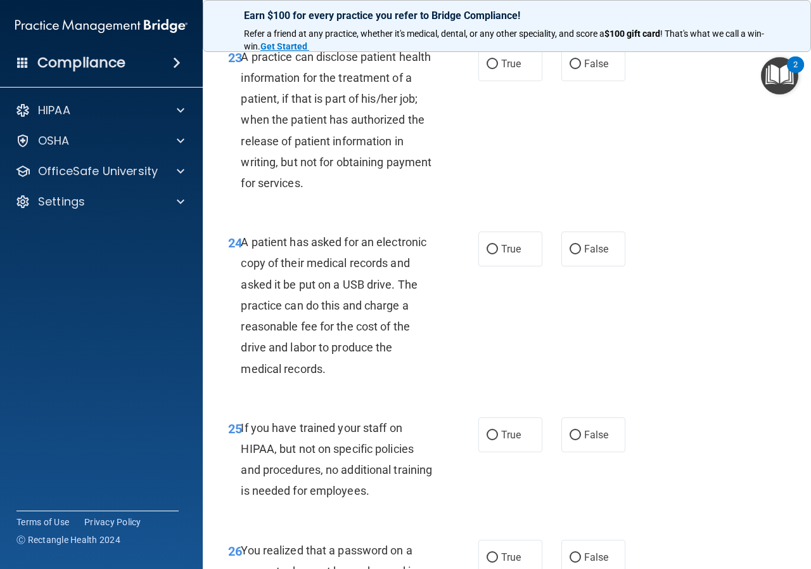
scroll to position [2853, 0]
